Goal: Task Accomplishment & Management: Manage account settings

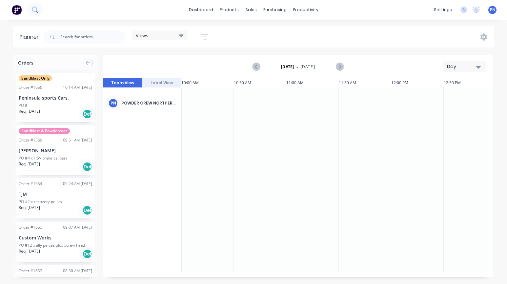
click at [43, 12] on button at bounding box center [35, 9] width 16 height 13
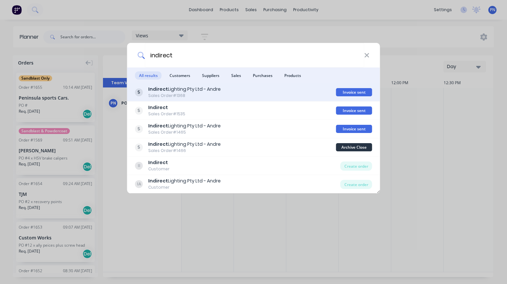
type input "indirect"
click at [187, 93] on div "Sales Order #1368" at bounding box center [184, 96] width 72 height 6
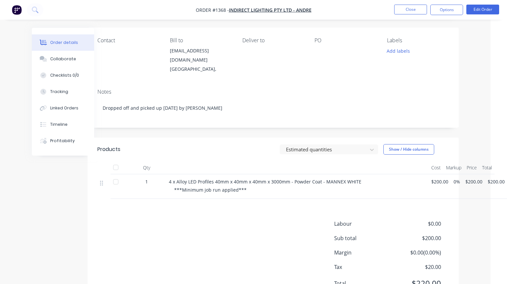
scroll to position [72, 16]
click at [45, 11] on nav "Order #1368 - Indirect Lighting Pty Ltd - Andre Close Options Edit Order" at bounding box center [253, 10] width 507 height 20
click at [36, 10] on icon at bounding box center [34, 9] width 5 height 5
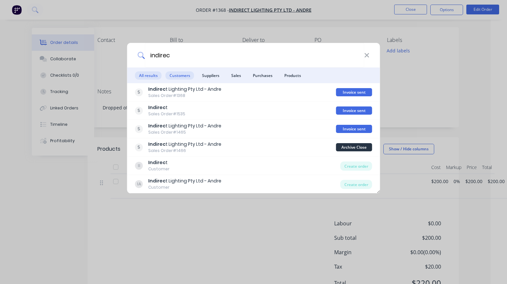
type input "indirec"
click at [182, 76] on span "Customers" at bounding box center [180, 75] width 29 height 8
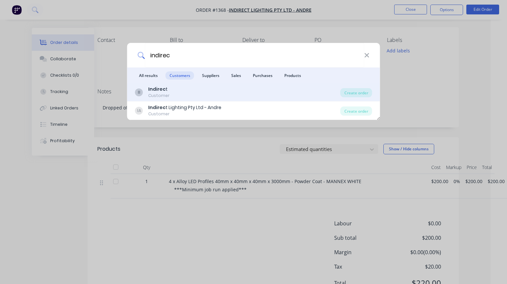
click at [171, 89] on div "II Indirec t Customer" at bounding box center [237, 92] width 205 height 13
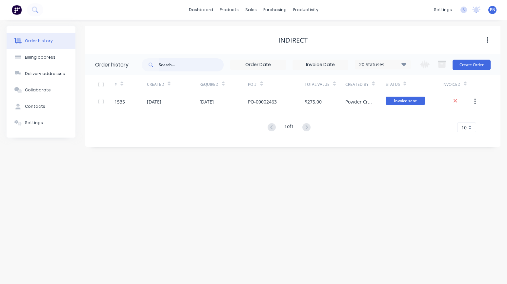
click at [182, 66] on input "text" at bounding box center [191, 64] width 65 height 13
type input "indirect"
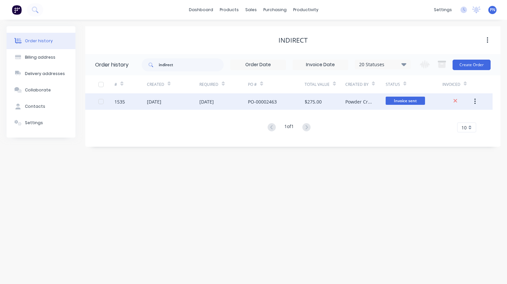
click at [181, 102] on div "[DATE]" at bounding box center [173, 101] width 52 height 16
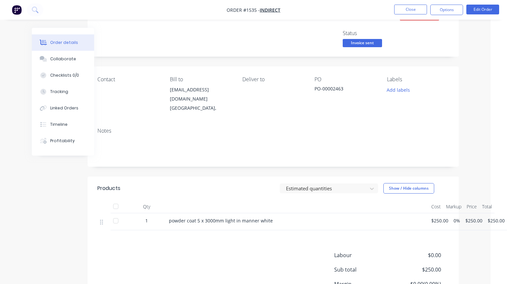
scroll to position [32, 16]
click at [455, 12] on button "Options" at bounding box center [446, 10] width 33 height 10
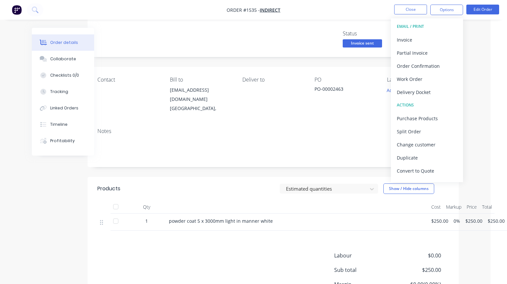
click at [477, 101] on div "Order details Collaborate Checklists 0/0 Tracking Linked Orders Timeline Profit…" at bounding box center [237, 158] width 507 height 380
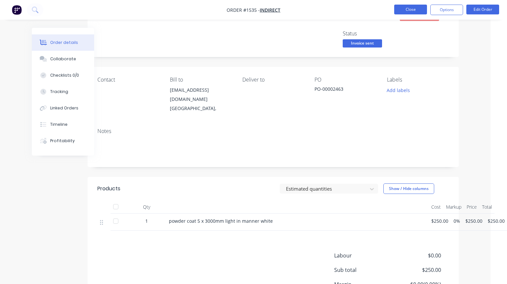
click at [410, 10] on button "Close" at bounding box center [410, 10] width 33 height 10
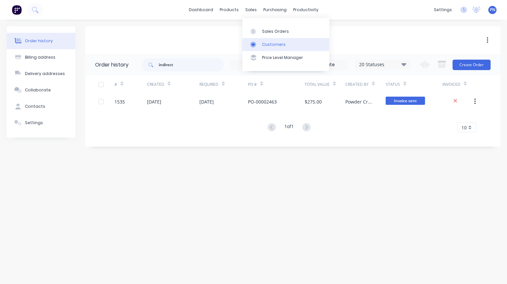
click at [269, 43] on div "Customers" at bounding box center [274, 45] width 24 height 6
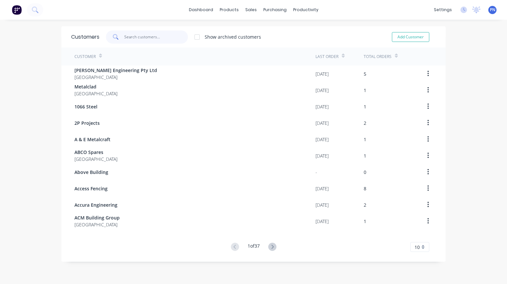
click at [140, 37] on input "text" at bounding box center [156, 36] width 64 height 13
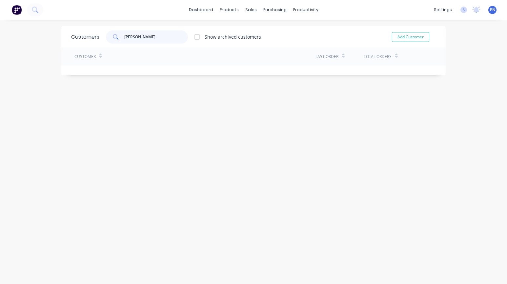
click at [144, 38] on input "[PERSON_NAME]" at bounding box center [156, 36] width 64 height 13
type input "j"
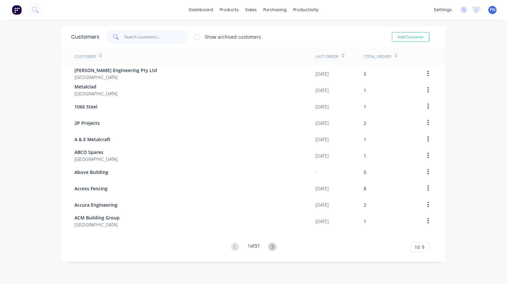
click at [145, 38] on input "text" at bounding box center [156, 36] width 64 height 13
click at [144, 40] on input "text" at bounding box center [156, 36] width 64 height 13
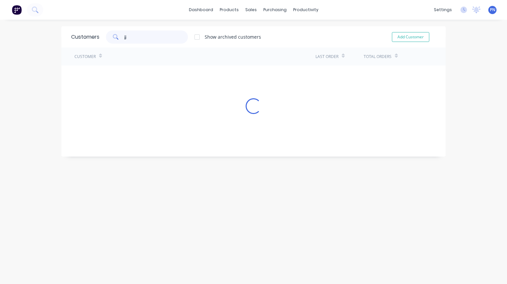
type input "j"
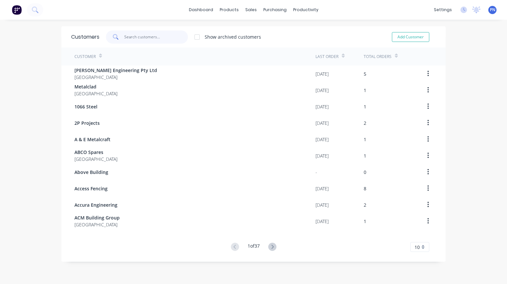
click at [141, 39] on input "text" at bounding box center [156, 36] width 64 height 13
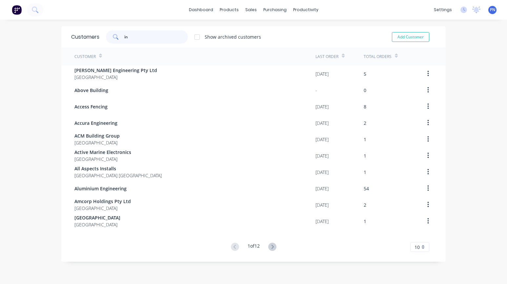
type input "i"
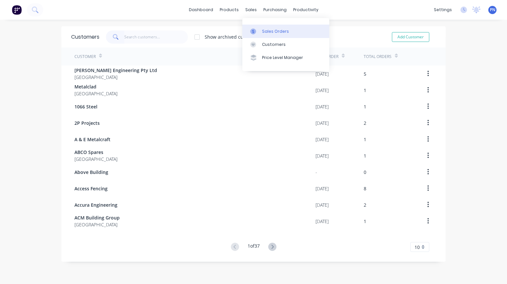
click at [263, 30] on div "Sales Orders" at bounding box center [275, 32] width 27 height 6
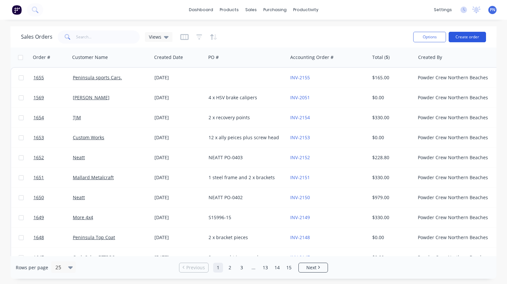
click at [468, 37] on button "Create order" at bounding box center [467, 37] width 37 height 10
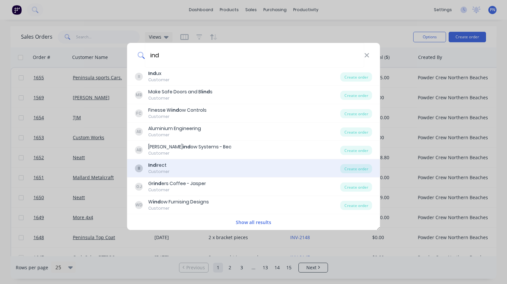
type input "ind"
click at [174, 166] on div "II Ind irect Customer" at bounding box center [237, 168] width 205 height 13
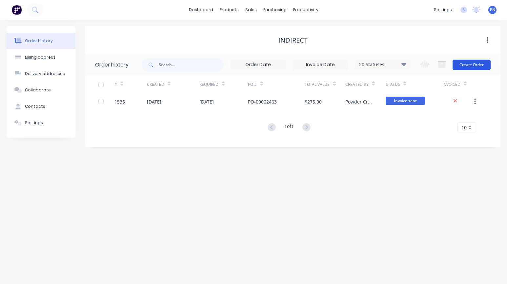
click at [472, 65] on button "Create Order" at bounding box center [472, 65] width 38 height 10
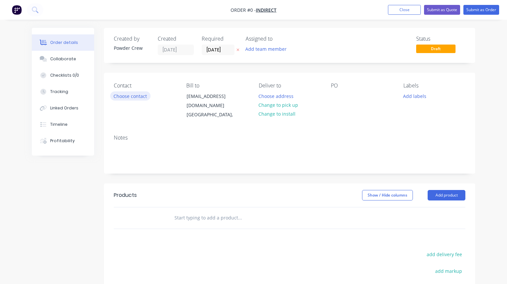
click at [133, 96] on button "Choose contact" at bounding box center [130, 95] width 40 height 9
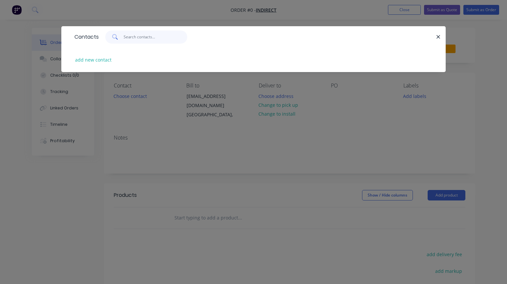
click at [149, 39] on input "text" at bounding box center [156, 36] width 64 height 13
click at [147, 38] on input "andre" at bounding box center [156, 36] width 64 height 13
click at [146, 38] on input "andre" at bounding box center [156, 36] width 64 height 13
type input "indirect"
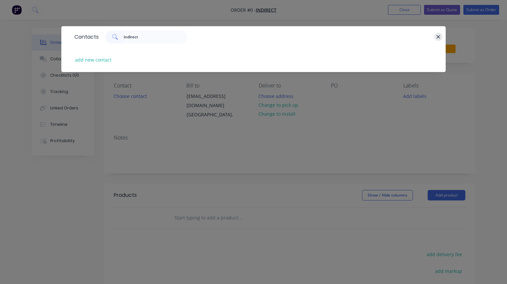
click at [440, 38] on icon "button" at bounding box center [438, 37] width 4 height 4
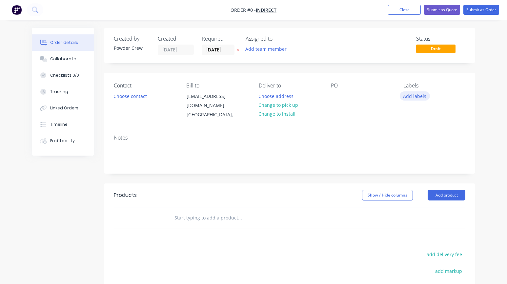
click at [420, 97] on button "Add labels" at bounding box center [415, 95] width 30 height 9
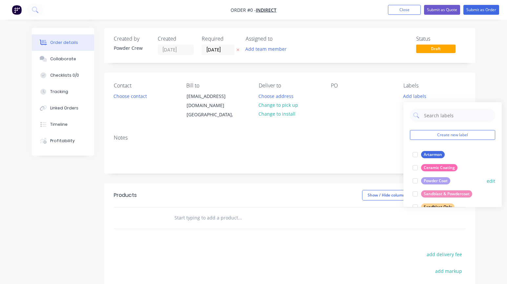
scroll to position [8, 0]
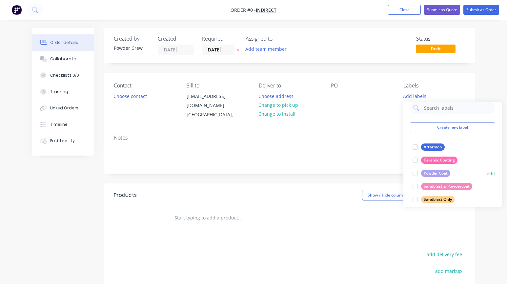
click at [416, 174] on div at bounding box center [415, 173] width 13 height 13
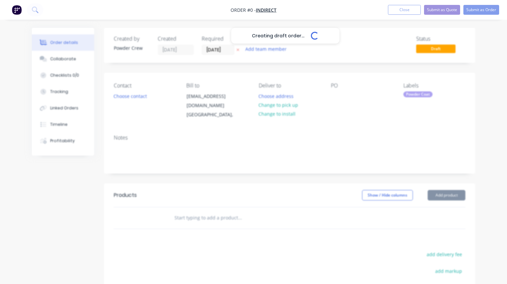
click at [345, 87] on div "Creating draft order... Loading... Order details Collaborate Checklists 0/0 Tra…" at bounding box center [253, 212] width 456 height 369
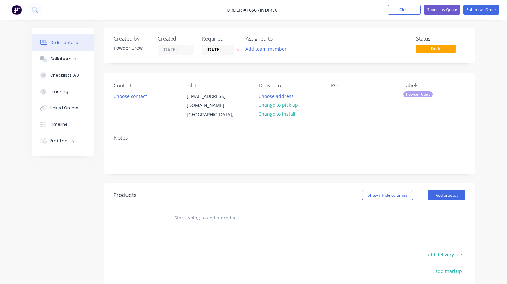
click at [346, 88] on div "PO" at bounding box center [362, 86] width 62 height 6
click at [337, 88] on div "PO" at bounding box center [362, 86] width 62 height 6
click at [337, 95] on div at bounding box center [336, 96] width 10 height 10
click at [298, 170] on div "Created by Powder Crew Created [DATE] Required [DATE] Assigned to Add team memb…" at bounding box center [289, 207] width 371 height 359
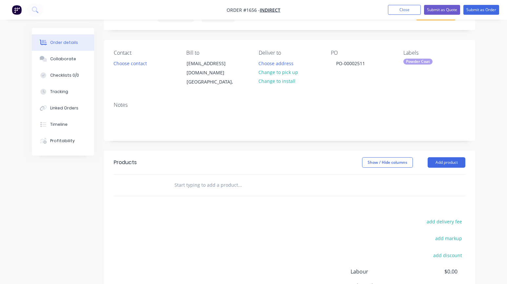
click at [209, 181] on input "text" at bounding box center [239, 185] width 131 height 13
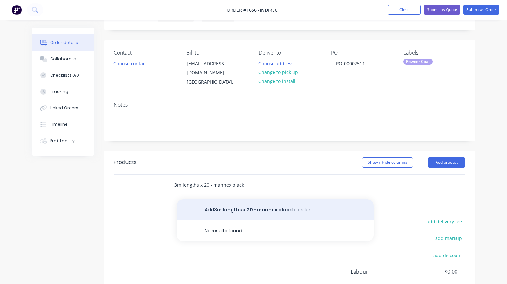
type input "3m lengths x 20 - mannex black"
click at [225, 203] on button "Add 3m lengths x 20 - mannex black to order" at bounding box center [275, 210] width 197 height 21
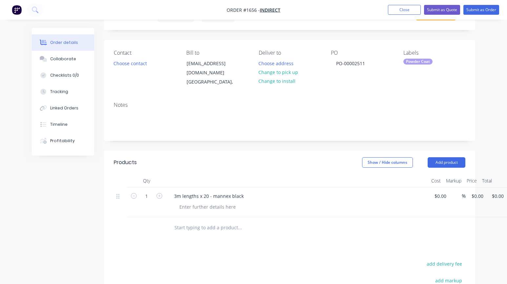
scroll to position [33, 5]
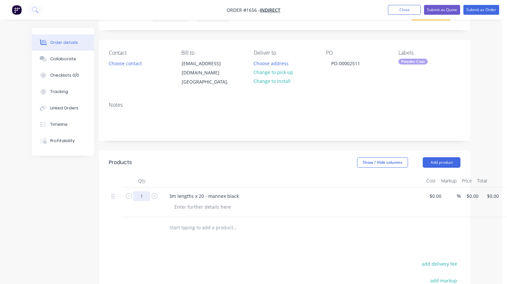
click at [144, 191] on input "1" at bounding box center [141, 196] width 17 height 10
type input "60"
click at [436, 189] on div "60 3m lengths x 20 - mannex black $0.00 % $0.00 $0.00 $0.00 $0.00" at bounding box center [285, 203] width 352 height 30
click at [436, 189] on div "60 3m lengths x 20 - mannex black $0.00 $0.00 % $0.00 $0.00 $0.00 $0.00" at bounding box center [285, 203] width 352 height 30
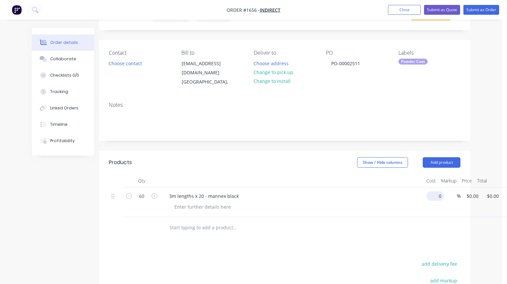
click at [436, 189] on div "60 3m lengths x 20 - mannex black 0 $0.00 % $0.00 $0.00 $0.00 $0.00" at bounding box center [285, 203] width 352 height 30
type input "$5.00"
type input "$300.00"
click at [408, 219] on div at bounding box center [285, 227] width 352 height 21
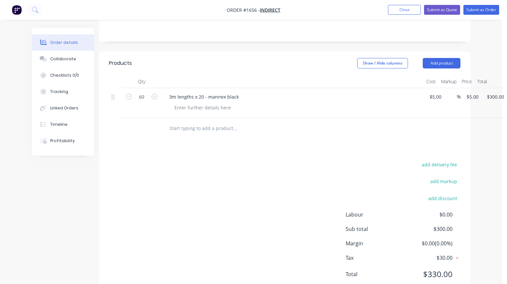
scroll to position [133, 5]
click at [189, 123] on input "text" at bounding box center [234, 127] width 131 height 13
click at [187, 91] on div "3m lengths x 20 - mannex black" at bounding box center [204, 96] width 80 height 10
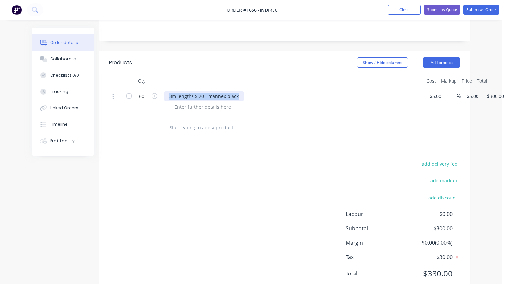
copy div "3m lengths x 20 - mannex black"
click at [191, 124] on input "text" at bounding box center [234, 127] width 131 height 13
click at [191, 123] on input "text" at bounding box center [234, 127] width 131 height 13
paste input "3m lengths x 20 - mannex black"
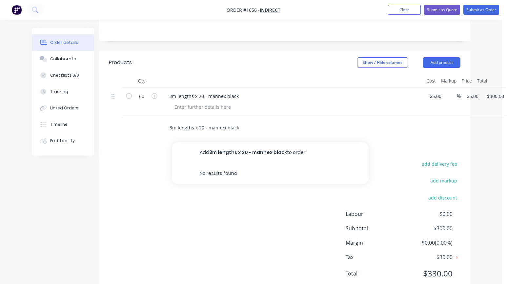
drag, startPoint x: 199, startPoint y: 121, endPoint x: 203, endPoint y: 121, distance: 4.6
click at [203, 121] on input "3m lengths x 20 - mannex black" at bounding box center [234, 127] width 131 height 13
drag, startPoint x: 224, startPoint y: 120, endPoint x: 239, endPoint y: 120, distance: 15.7
click at [239, 121] on input "3m lengths x 2 - mannex black" at bounding box center [233, 127] width 131 height 13
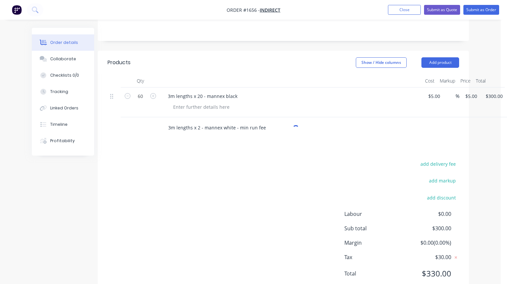
type input "3m lengths x 2 - mannex white - min run fee"
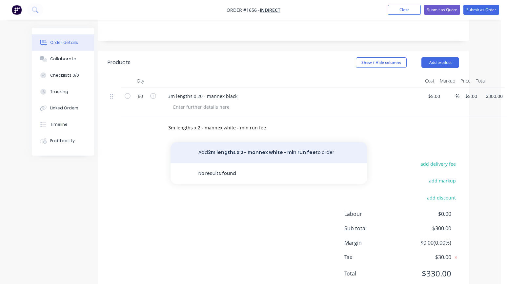
click at [267, 145] on button "Add 3m lengths x 2 - mannex white - min run fee to order" at bounding box center [269, 152] width 197 height 21
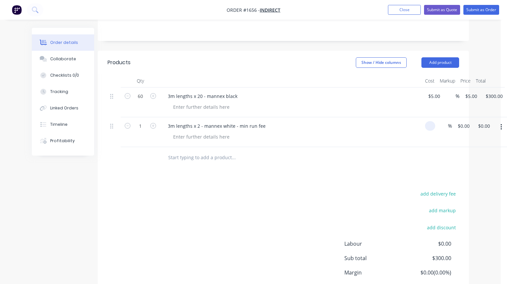
click at [436, 119] on div "1 3m lengths x 2 - mannex white - min run fee % $0.00 $0.00 $0.00 $0.00" at bounding box center [284, 132] width 352 height 30
click at [436, 119] on div "1 3m lengths x 2 - mannex white - min run fee $0.00 % $0.00 $0.00 $0.00 $0.00" at bounding box center [284, 132] width 352 height 30
click at [436, 120] on div "1 3m lengths x 2 - mannex white - min run fee 0 0 % $0.00 $0.00 $0.00 $0.00" at bounding box center [284, 132] width 352 height 30
type input "$200.00"
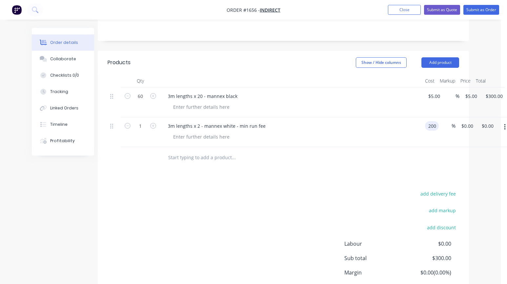
type input "$200.00"
click at [363, 151] on div at bounding box center [278, 157] width 231 height 13
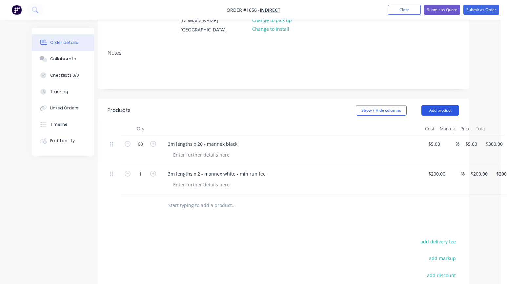
scroll to position [0, 6]
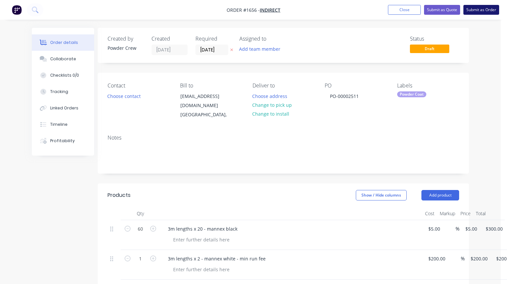
click at [480, 11] on button "Submit as Order" at bounding box center [481, 10] width 36 height 10
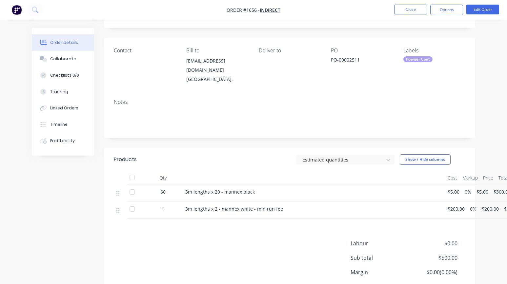
scroll to position [0, 0]
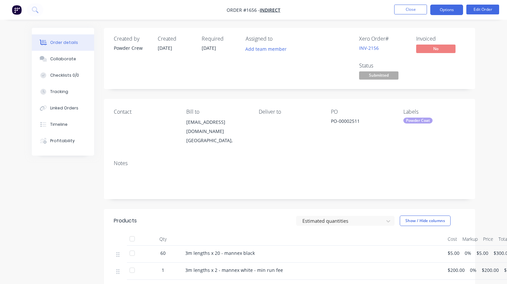
click at [443, 9] on button "Options" at bounding box center [446, 10] width 33 height 10
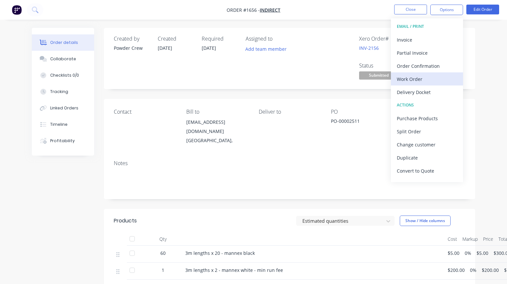
click at [410, 80] on div "Work Order" at bounding box center [427, 79] width 60 height 10
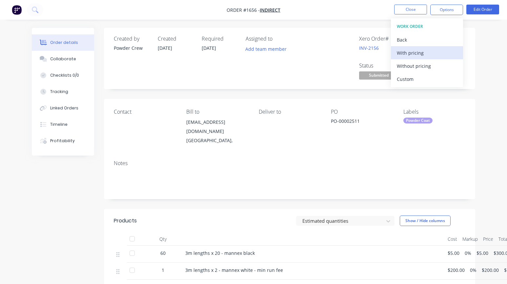
click at [409, 51] on div "With pricing" at bounding box center [427, 53] width 60 height 10
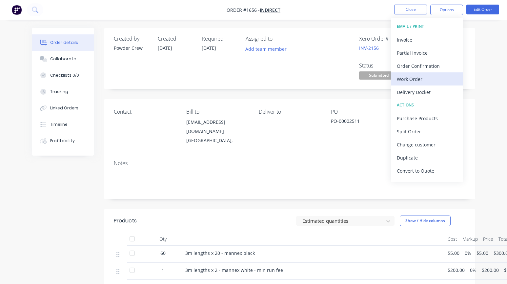
click at [410, 78] on div "Work Order" at bounding box center [427, 79] width 60 height 10
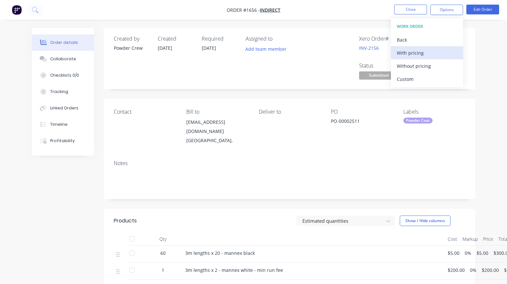
click at [412, 51] on div "With pricing" at bounding box center [427, 53] width 60 height 10
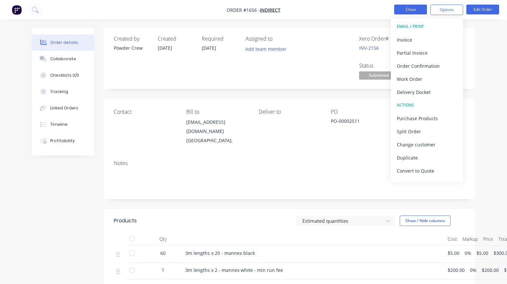
click at [412, 10] on button "Close" at bounding box center [410, 10] width 33 height 10
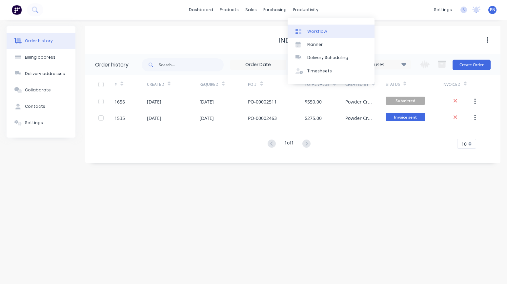
click at [312, 29] on div "Workflow" at bounding box center [317, 32] width 20 height 6
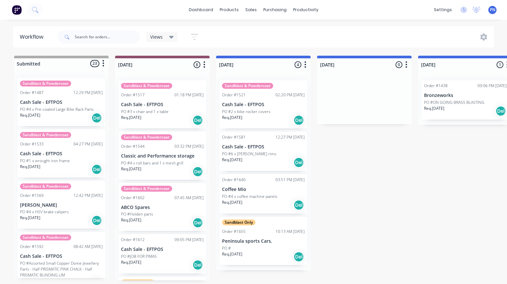
click at [104, 65] on icon "button" at bounding box center [103, 63] width 2 height 8
click at [74, 99] on button "Sort By" at bounding box center [75, 99] width 66 height 11
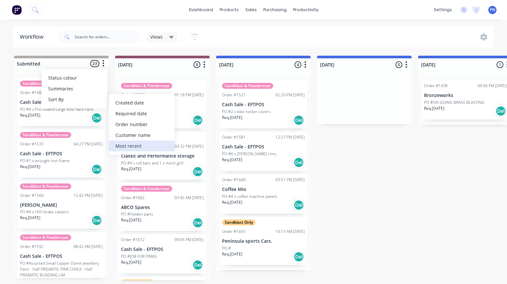
click at [133, 144] on recent "Most recent" at bounding box center [142, 146] width 66 height 11
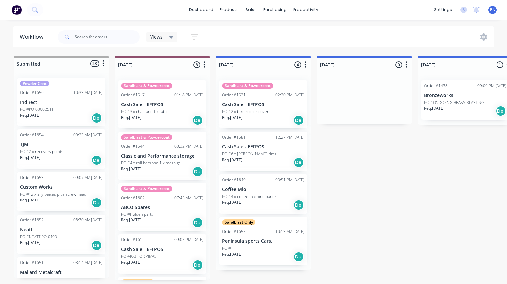
click at [205, 65] on button "button" at bounding box center [204, 65] width 8 height 8
click at [180, 81] on button "Status colour" at bounding box center [176, 78] width 66 height 11
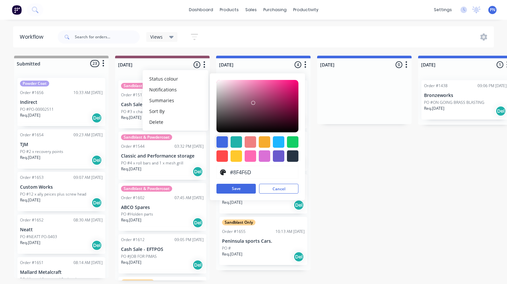
click at [223, 142] on div at bounding box center [221, 141] width 11 height 11
type input "#4169E1"
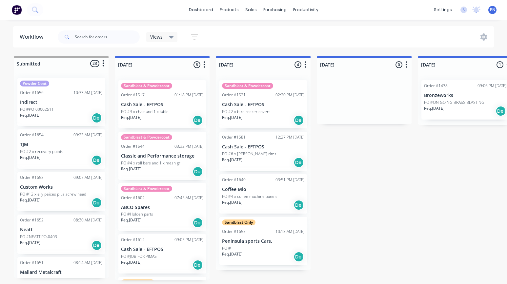
click at [105, 64] on button "button" at bounding box center [103, 64] width 8 height 8
click at [48, 64] on div at bounding box center [61, 63] width 94 height 10
click at [102, 64] on button "button" at bounding box center [103, 64] width 8 height 8
click at [73, 77] on span "Status colour" at bounding box center [62, 77] width 29 height 7
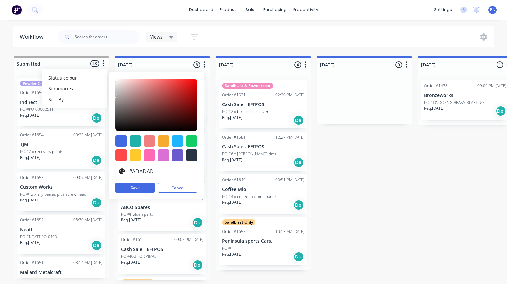
click at [111, 52] on div "Workflow Views Save new view None (Default) edit Show/Hide statuses Show line i…" at bounding box center [253, 148] width 507 height 245
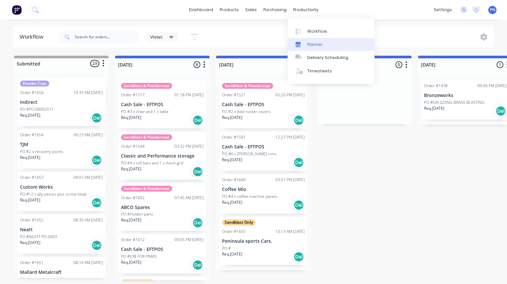
click at [312, 45] on div "Planner" at bounding box center [314, 45] width 15 height 6
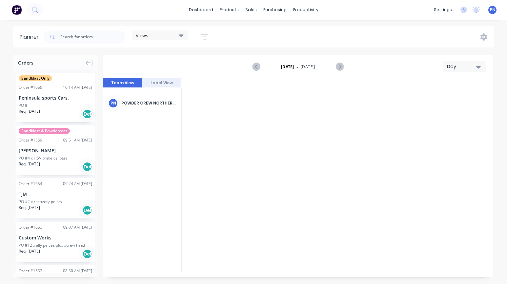
scroll to position [0, 1050]
click at [467, 68] on div "Day" at bounding box center [462, 66] width 30 height 7
click at [451, 107] on div "Month" at bounding box center [452, 110] width 65 height 13
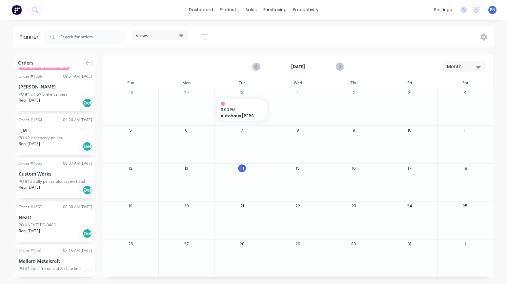
scroll to position [0, 0]
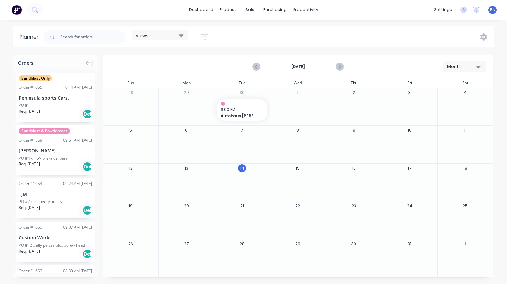
click at [183, 37] on icon at bounding box center [181, 35] width 5 height 7
click at [214, 84] on button "edit" at bounding box center [213, 84] width 9 height 7
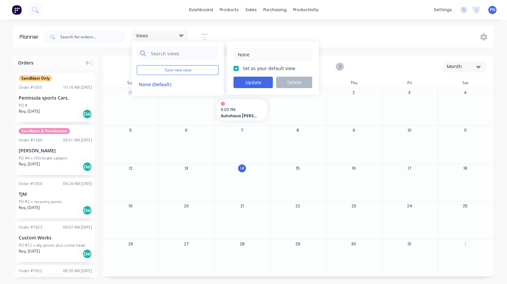
click at [342, 50] on div "Planner Views Save new view None (Default) edit None Set as your default view U…" at bounding box center [253, 155] width 507 height 258
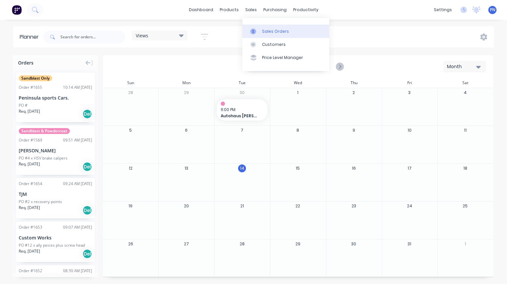
click at [276, 33] on div "Sales Orders" at bounding box center [275, 32] width 27 height 6
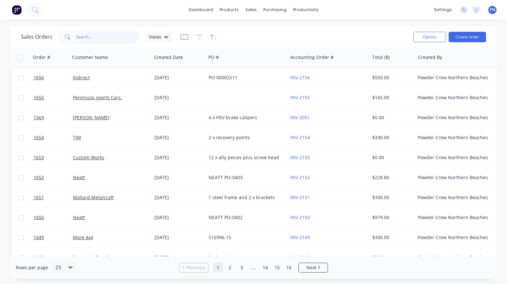
click at [94, 38] on input "text" at bounding box center [108, 36] width 64 height 13
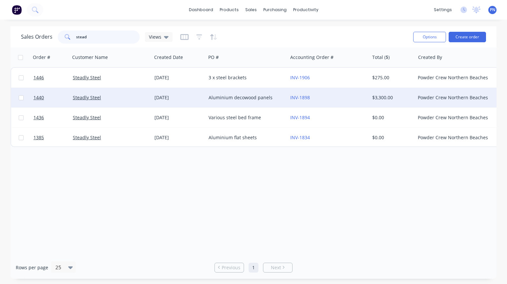
type input "stead"
click at [127, 97] on div "Steadly Steel" at bounding box center [109, 97] width 73 height 7
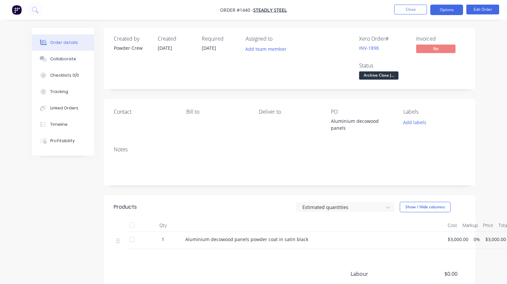
click at [450, 12] on button "Options" at bounding box center [446, 10] width 33 height 10
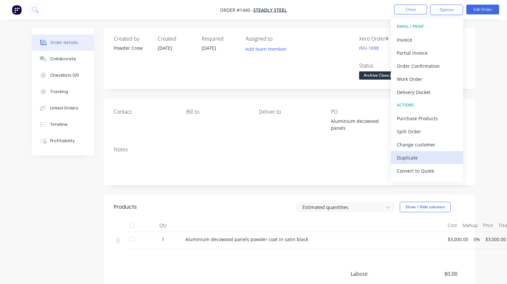
click at [407, 160] on div "Duplicate" at bounding box center [427, 158] width 60 height 10
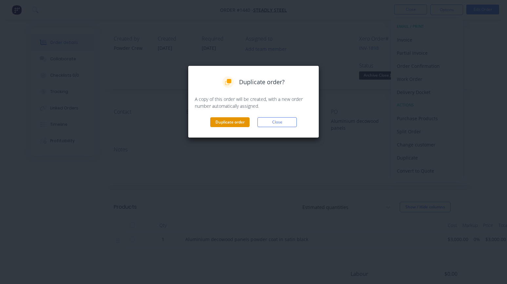
click at [235, 123] on button "Duplicate order" at bounding box center [229, 122] width 39 height 10
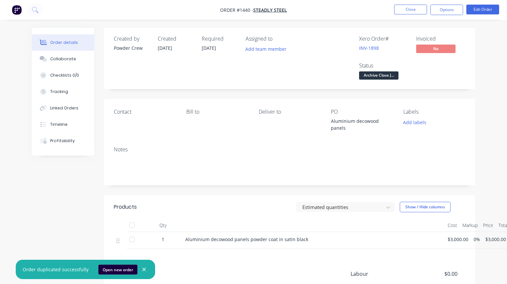
click at [115, 268] on button "Open new order" at bounding box center [117, 270] width 39 height 10
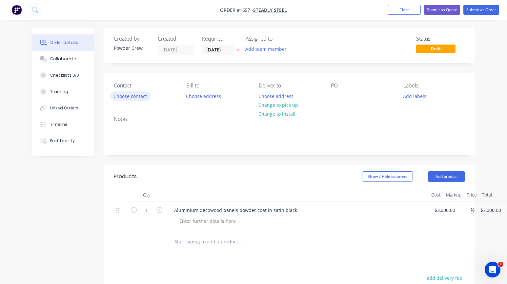
click at [127, 96] on button "Choose contact" at bounding box center [130, 95] width 40 height 9
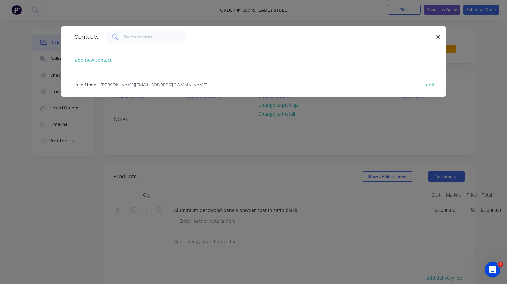
click at [117, 84] on span "- jake@steadlysteel.com.au -" at bounding box center [154, 85] width 112 height 6
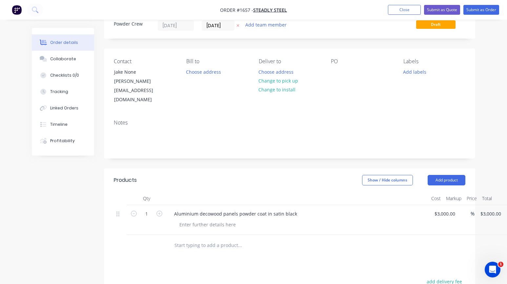
scroll to position [28, 0]
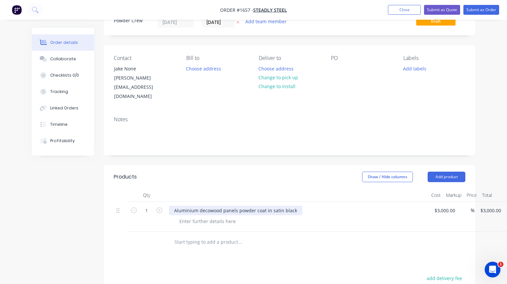
click at [209, 206] on div "Aluminium decowood panels powder coat in satin black" at bounding box center [235, 211] width 133 height 10
type input "3000"
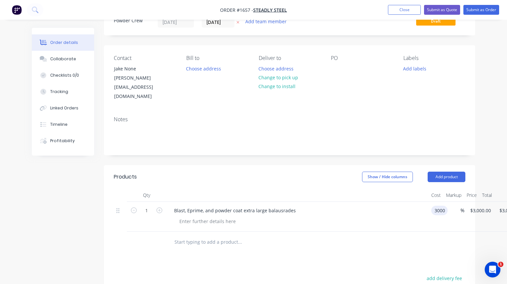
click at [441, 206] on input "3000" at bounding box center [441, 211] width 14 height 10
type input "$0.00"
click at [409, 232] on div at bounding box center [290, 242] width 352 height 21
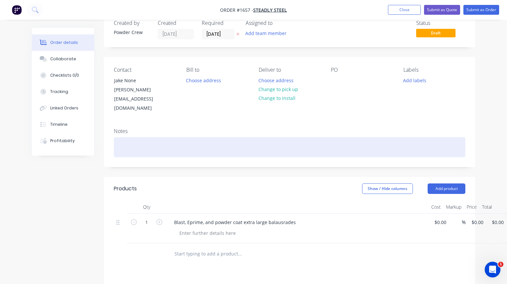
scroll to position [15, 0]
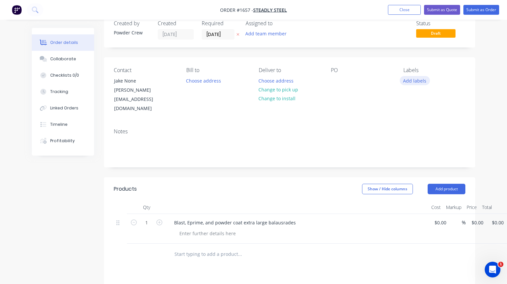
click at [417, 83] on button "Add labels" at bounding box center [415, 80] width 30 height 9
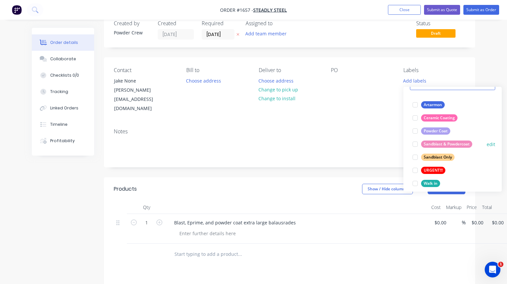
scroll to position [39, 0]
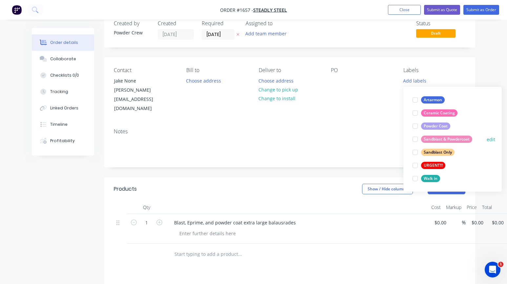
click at [416, 139] on div at bounding box center [415, 139] width 13 height 13
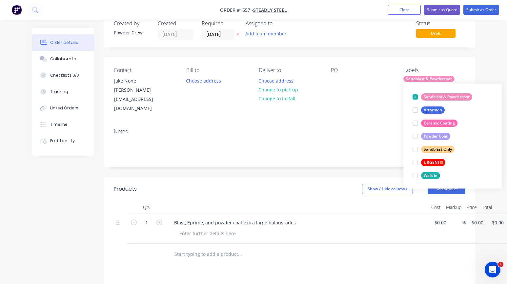
click at [367, 157] on div "Created by Powder Crew Created 14/10/25 Required 14/10/25 Assigned to Add team …" at bounding box center [289, 217] width 371 height 410
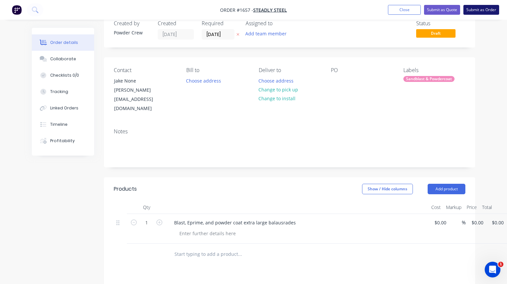
click at [478, 10] on button "Submit as Order" at bounding box center [481, 10] width 36 height 10
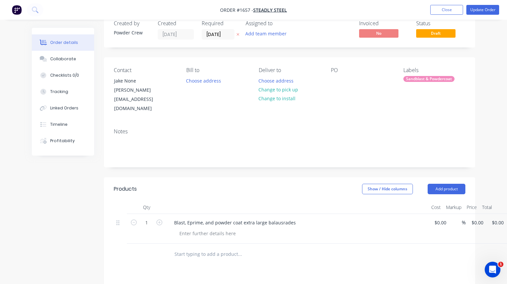
scroll to position [0, 0]
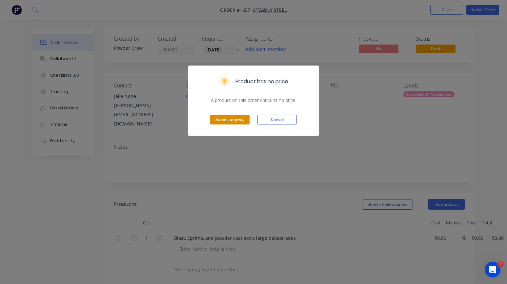
click at [229, 121] on button "Submit anyway" at bounding box center [229, 120] width 39 height 10
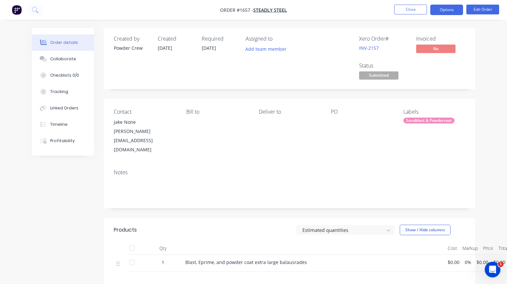
click at [451, 11] on button "Options" at bounding box center [446, 10] width 33 height 10
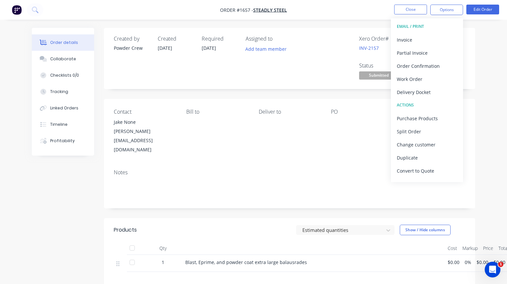
click at [306, 90] on div "Created by Powder Crew Created 14/10/25 Required 14/10/25 Assigned to Add team …" at bounding box center [289, 203] width 371 height 351
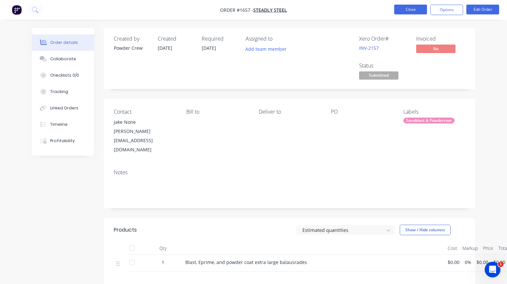
click at [413, 10] on button "Close" at bounding box center [410, 10] width 33 height 10
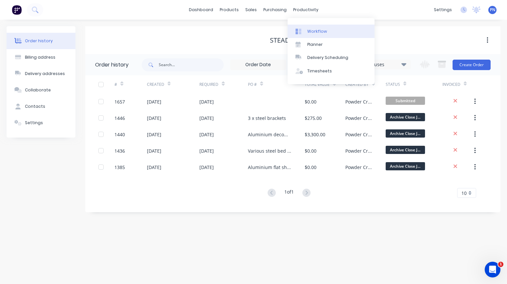
click at [309, 30] on div "Workflow" at bounding box center [317, 32] width 20 height 6
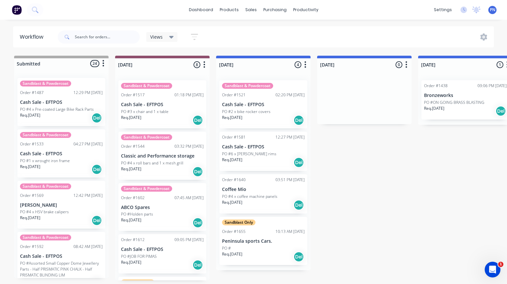
click at [104, 63] on icon "button" at bounding box center [103, 63] width 2 height 8
click at [66, 99] on button "Sort By" at bounding box center [75, 99] width 66 height 11
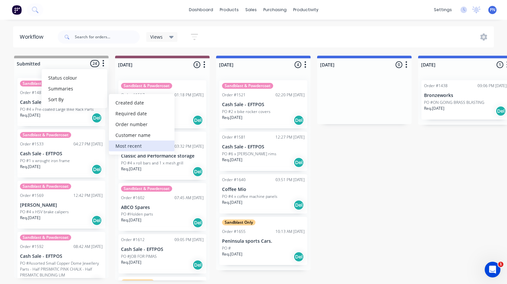
click at [141, 145] on recent "Most recent" at bounding box center [142, 146] width 66 height 11
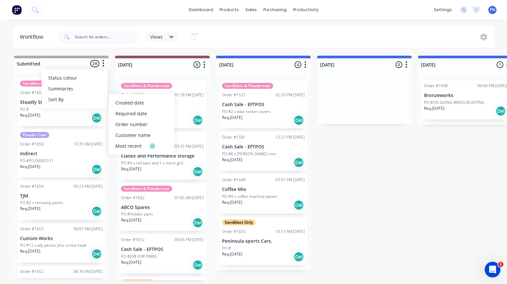
click at [172, 38] on icon at bounding box center [171, 37] width 5 height 3
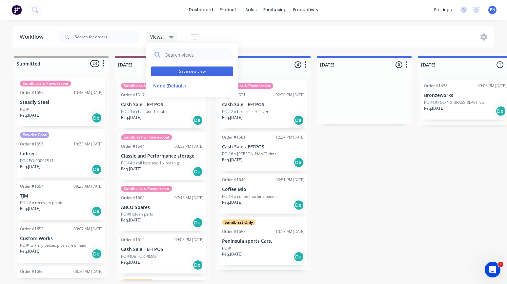
click at [178, 71] on button "Save new view" at bounding box center [192, 72] width 82 height 10
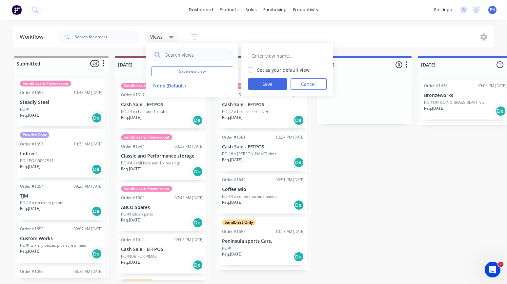
click at [257, 69] on label "Set as your default view" at bounding box center [283, 70] width 52 height 7
click at [250, 69] on input "Set as your default view" at bounding box center [250, 70] width 5 height 6
checkbox input "true"
click at [271, 56] on input "text" at bounding box center [287, 56] width 71 height 12
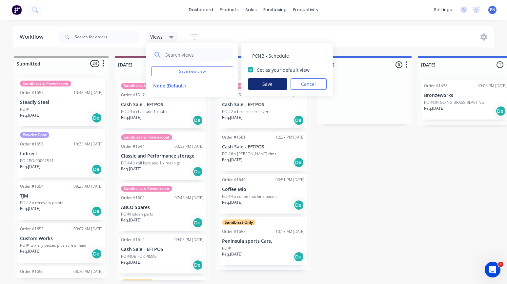
type input "PCNB - Schedule"
click at [261, 82] on button "Save" at bounding box center [267, 83] width 39 height 11
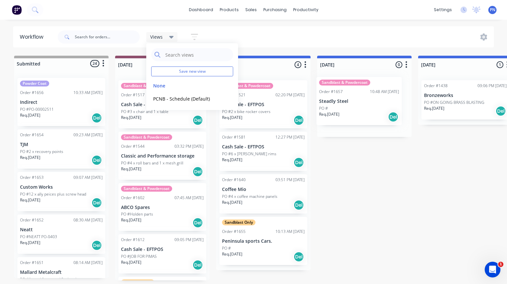
drag, startPoint x: 54, startPoint y: 97, endPoint x: 356, endPoint y: 96, distance: 301.4
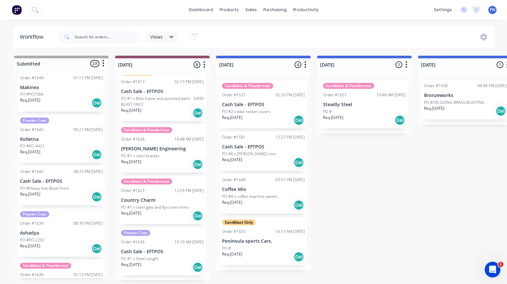
scroll to position [866, 0]
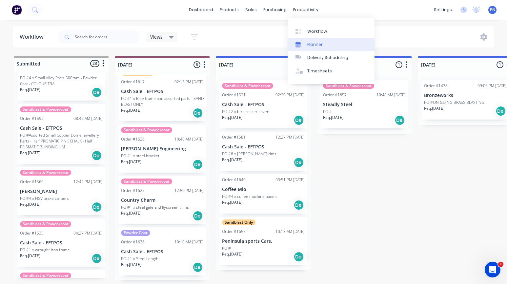
click at [314, 45] on div "Planner" at bounding box center [314, 45] width 15 height 6
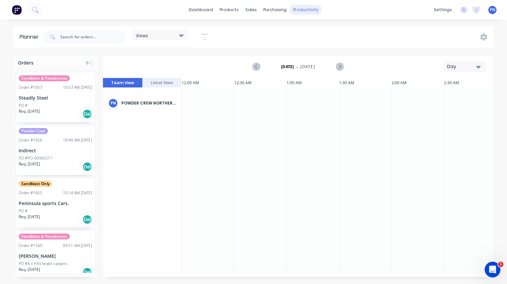
scroll to position [0, 1155]
click at [305, 10] on div "productivity" at bounding box center [306, 10] width 32 height 10
click at [476, 68] on icon "button" at bounding box center [478, 66] width 5 height 7
click at [443, 111] on div "Month" at bounding box center [452, 110] width 65 height 13
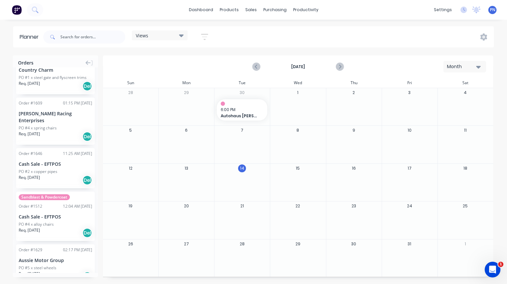
scroll to position [680, 0]
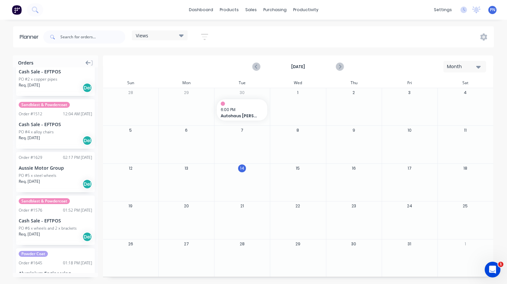
click at [91, 63] on icon at bounding box center [92, 63] width 2 height 6
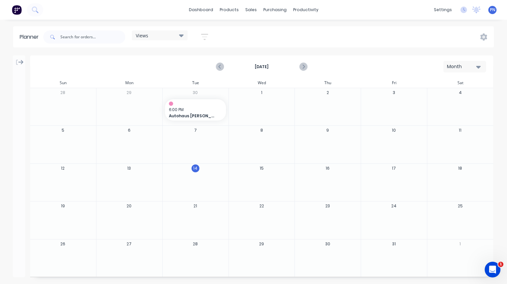
click at [19, 61] on icon at bounding box center [20, 62] width 5 height 6
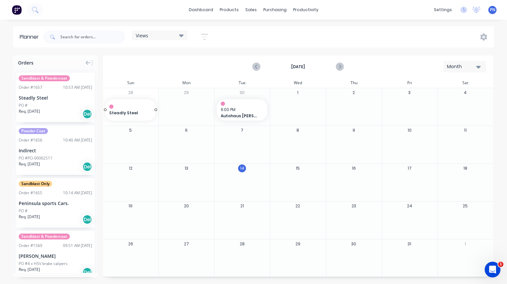
drag, startPoint x: 46, startPoint y: 93, endPoint x: 104, endPoint y: 94, distance: 57.7
drag, startPoint x: 129, startPoint y: 112, endPoint x: 283, endPoint y: 180, distance: 168.4
click at [205, 37] on icon "button" at bounding box center [204, 36] width 5 height 1
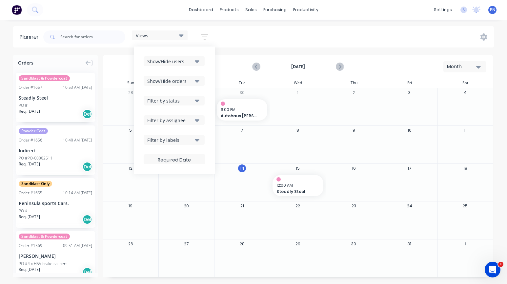
click at [197, 61] on icon "button" at bounding box center [197, 61] width 5 height 3
click at [198, 80] on icon "button" at bounding box center [197, 81] width 5 height 3
click at [198, 102] on icon "button" at bounding box center [197, 101] width 5 height 3
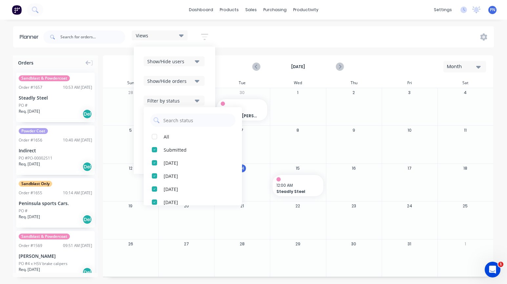
click at [199, 101] on icon "button" at bounding box center [197, 101] width 5 height 3
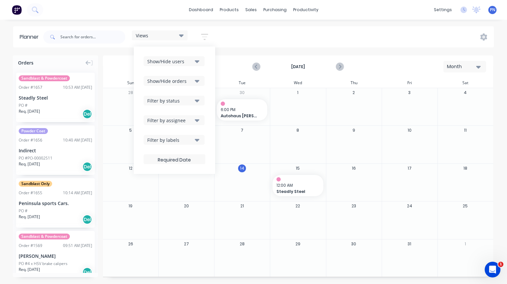
click at [196, 121] on icon "button" at bounding box center [197, 120] width 5 height 7
click at [198, 142] on icon "button" at bounding box center [197, 139] width 5 height 7
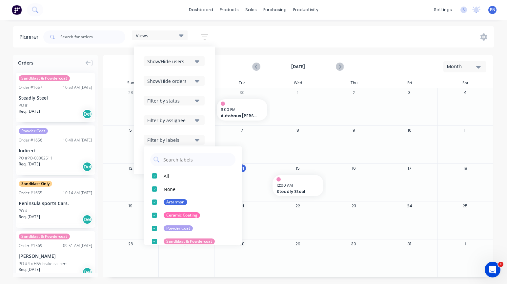
click at [198, 142] on icon "button" at bounding box center [197, 139] width 5 height 7
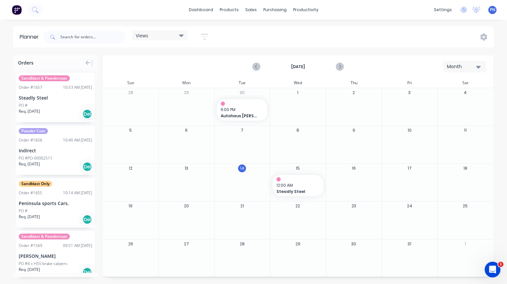
click at [182, 35] on icon at bounding box center [181, 35] width 5 height 3
click at [487, 37] on div "Views Save new view None (Default) edit Show/Hide users Show/Hide orders Filter…" at bounding box center [268, 37] width 452 height 20
click at [483, 38] on icon at bounding box center [483, 36] width 7 height 7
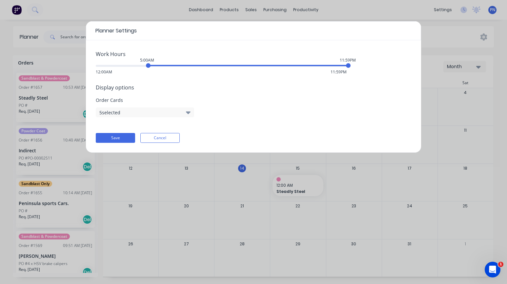
drag, startPoint x: 96, startPoint y: 66, endPoint x: 148, endPoint y: 67, distance: 52.2
click at [148, 67] on div "5:00AM" at bounding box center [148, 65] width 5 height 5
click at [348, 67] on div "11:59PM" at bounding box center [348, 65] width 5 height 5
click at [113, 114] on button "5 selected" at bounding box center [145, 113] width 98 height 10
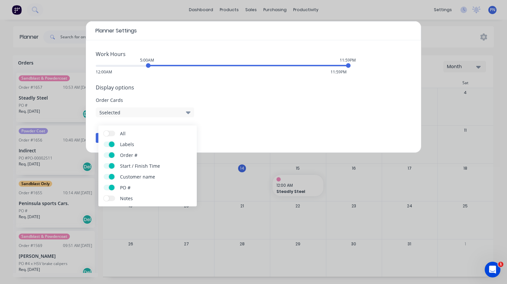
click at [109, 132] on span at bounding box center [107, 134] width 6 height 6
click at [104, 131] on input "All" at bounding box center [104, 131] width 0 height 0
click at [111, 133] on span at bounding box center [112, 134] width 6 height 6
click at [104, 131] on input "All" at bounding box center [104, 131] width 0 height 0
click at [111, 133] on label "All" at bounding box center [109, 134] width 11 height 6
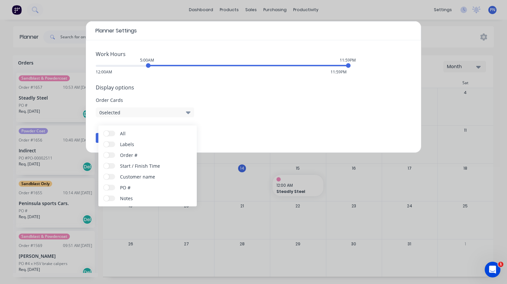
click at [104, 131] on input "All" at bounding box center [104, 131] width 0 height 0
click at [448, 47] on div "Planner Settings Work Hours 5:00AM 11:59PM 12:00AM 11:59PM Display options Orde…" at bounding box center [253, 142] width 507 height 284
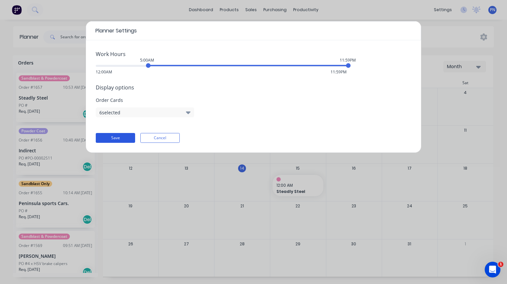
click at [120, 139] on button "Save" at bounding box center [115, 138] width 39 height 10
